Goal: Use online tool/utility: Utilize a website feature to perform a specific function

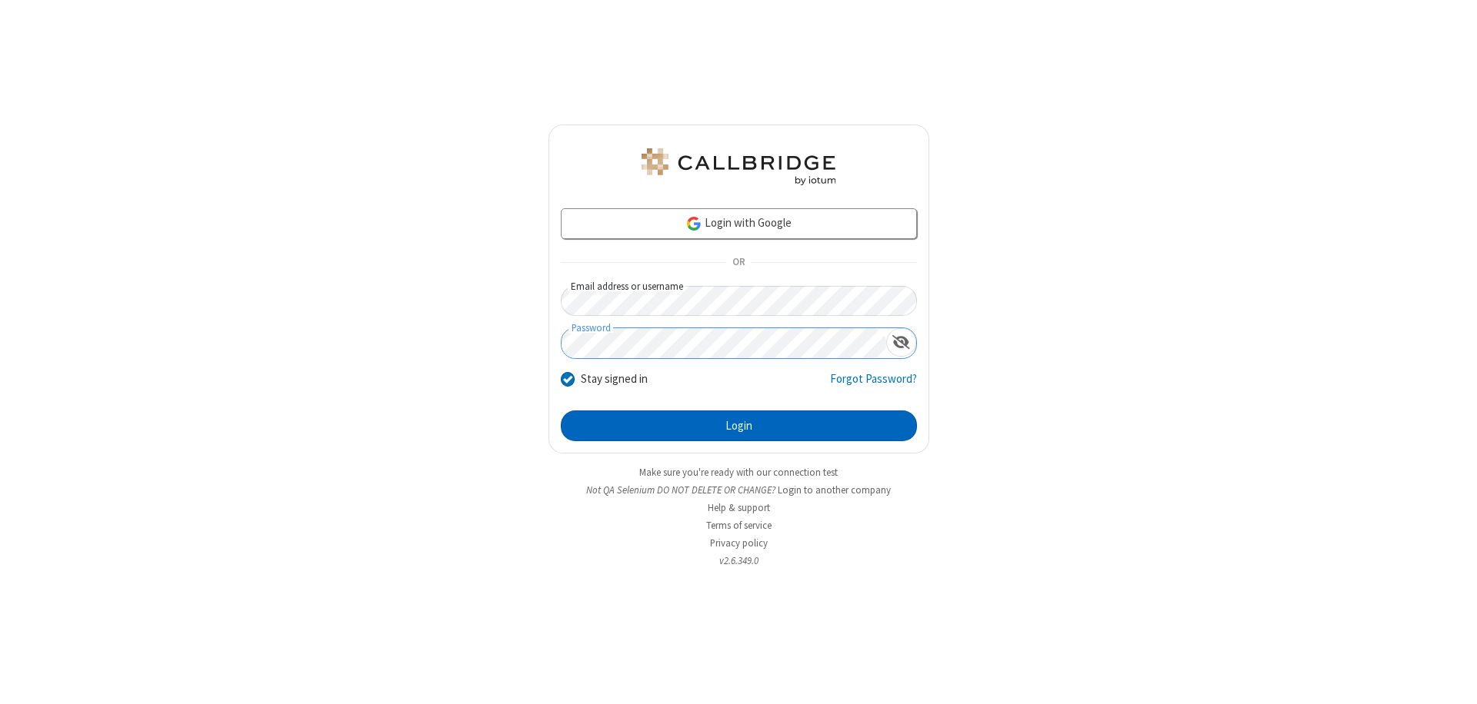
click at [738, 426] on button "Login" at bounding box center [739, 426] width 356 height 31
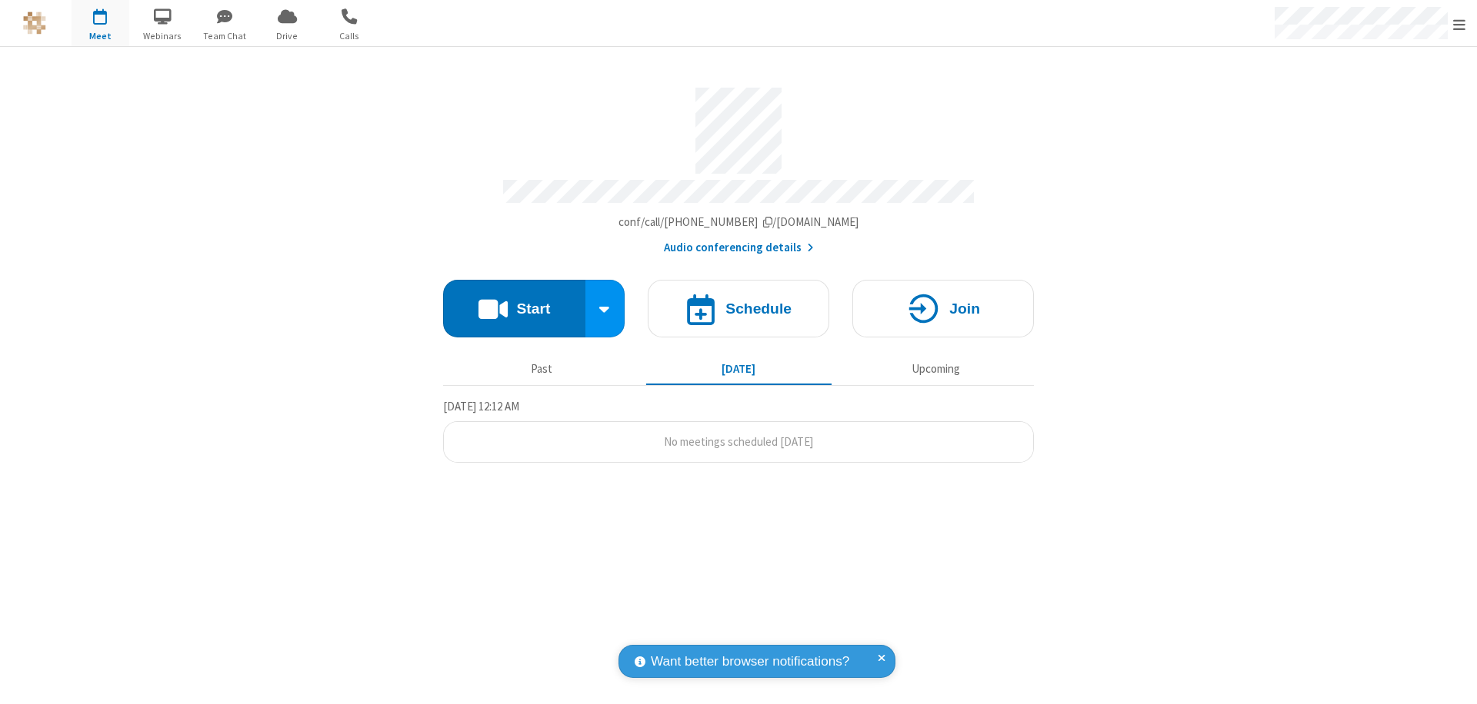
click at [514, 301] on button "Start" at bounding box center [514, 309] width 142 height 58
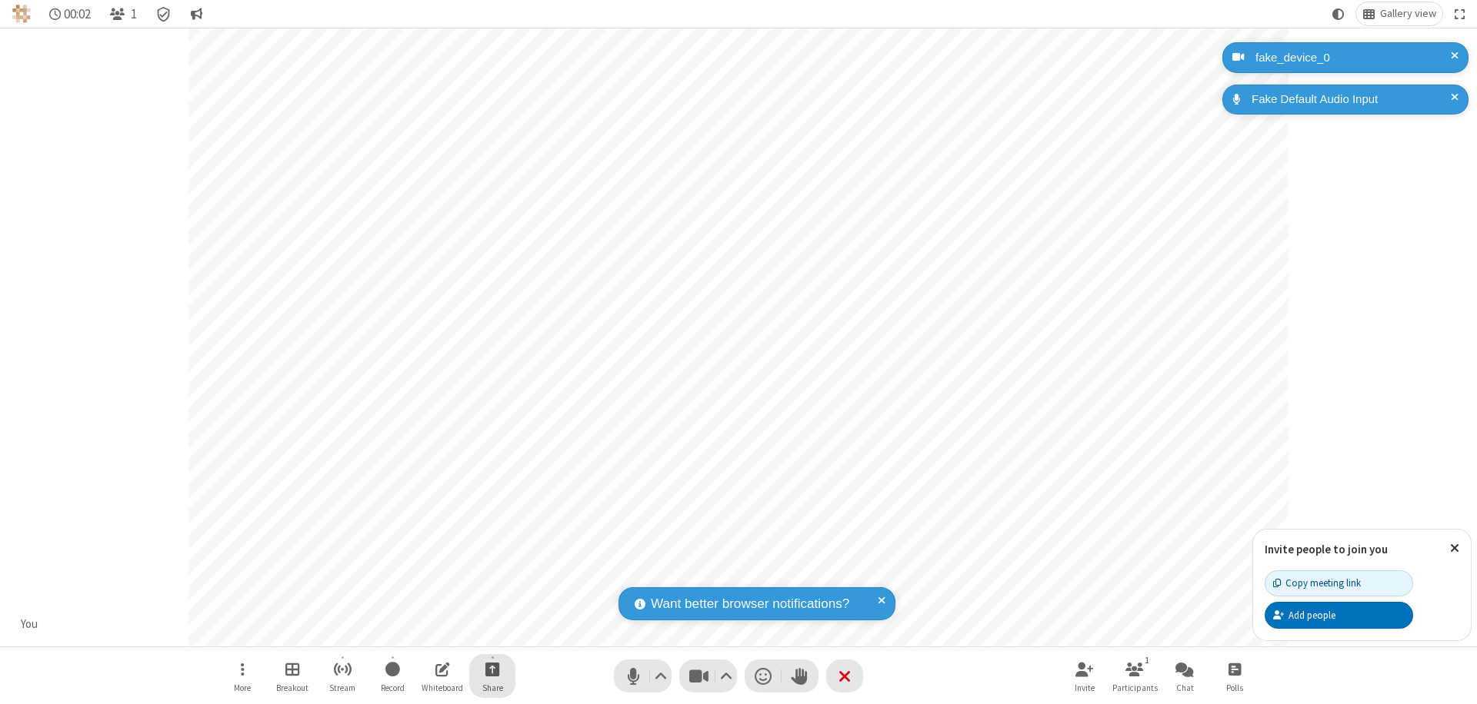
click at [492, 669] on span "Start sharing" at bounding box center [492, 669] width 15 height 19
click at [491, 575] on span "Share additional camera" at bounding box center [501, 578] width 114 height 13
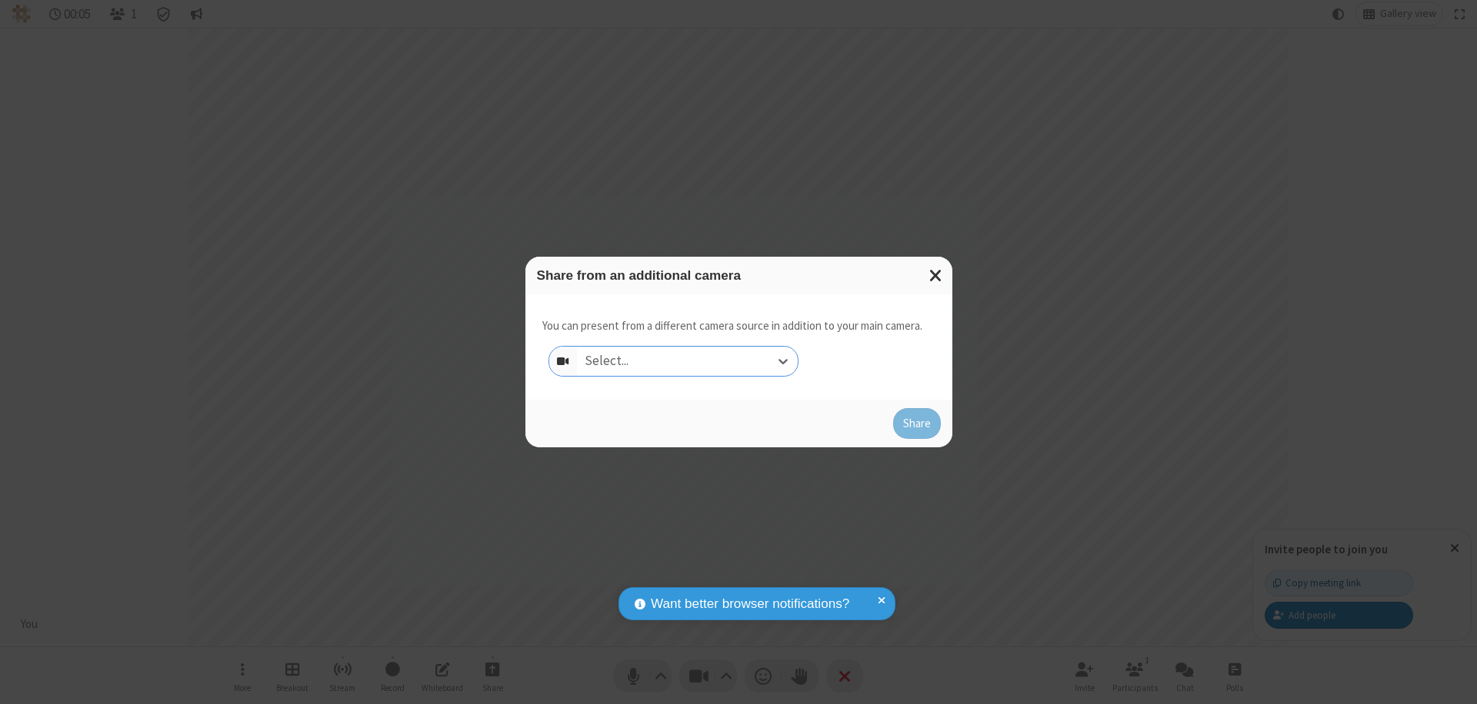
click at [687, 361] on div "Select..." at bounding box center [687, 361] width 221 height 29
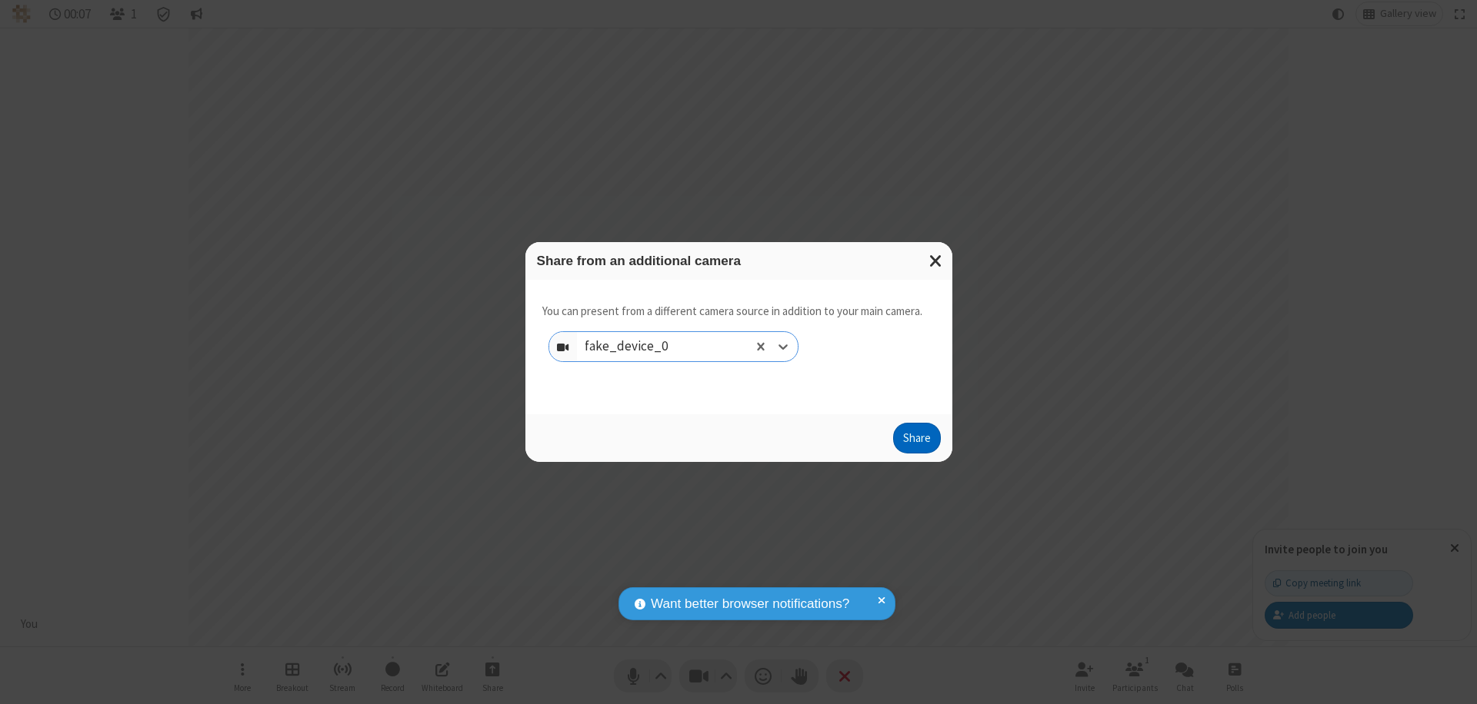
click at [916, 441] on button "Share" at bounding box center [917, 438] width 48 height 31
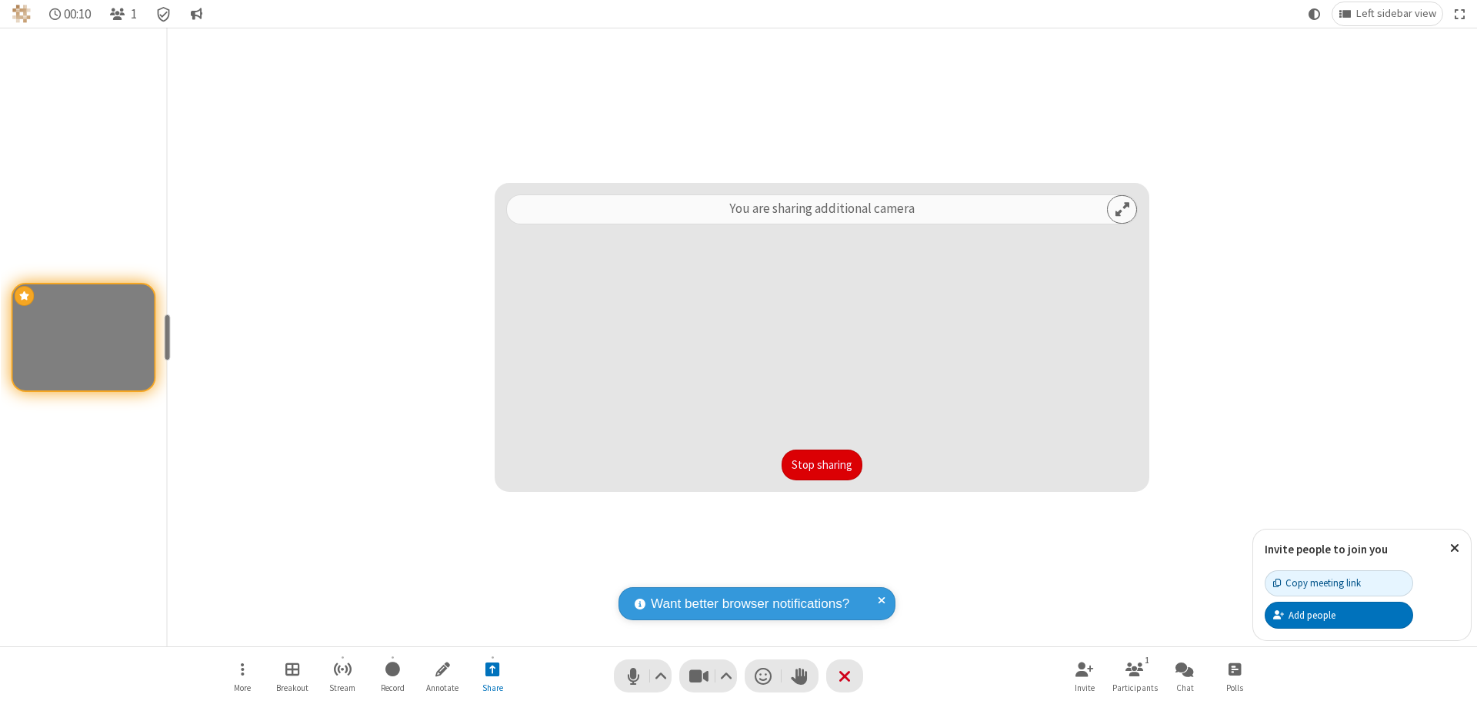
click at [821, 465] on button "Stop sharing" at bounding box center [821, 465] width 81 height 31
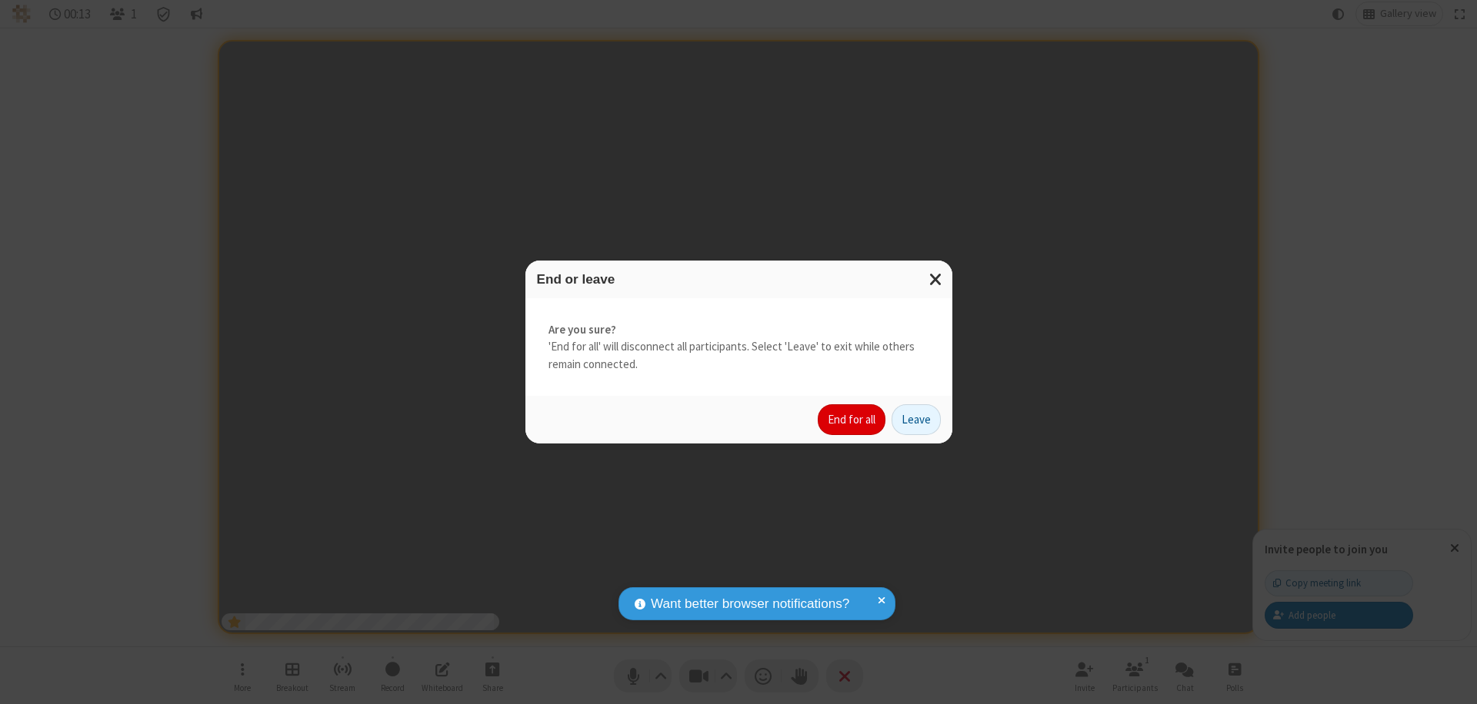
click at [852, 420] on button "End for all" at bounding box center [851, 420] width 68 height 31
